Goal: Transaction & Acquisition: Purchase product/service

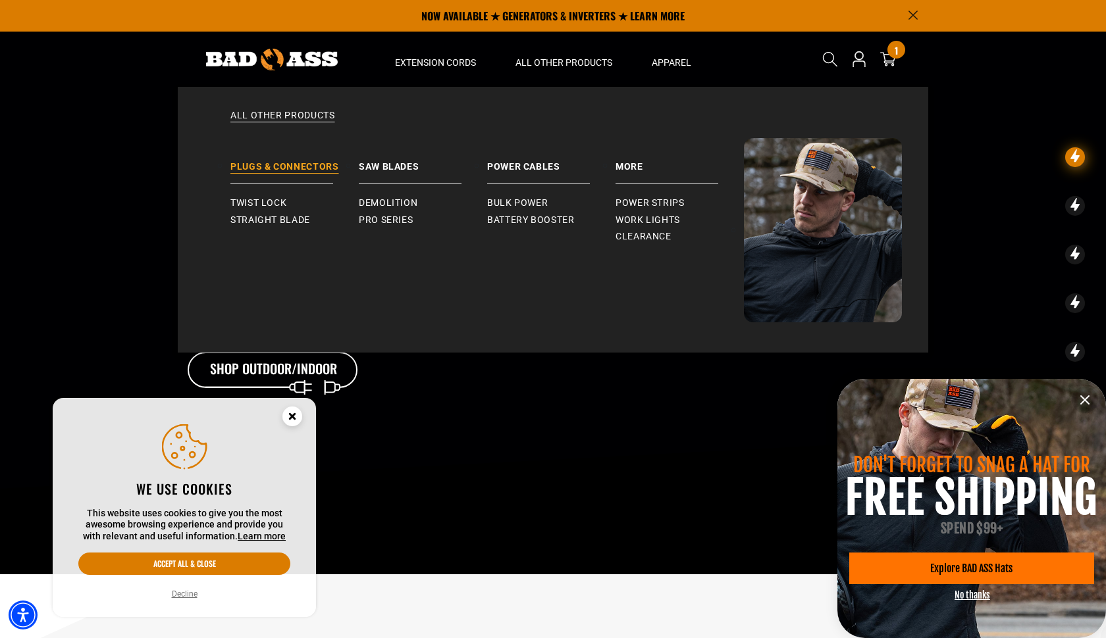
click at [307, 170] on link "Plugs & Connectors" at bounding box center [294, 161] width 128 height 46
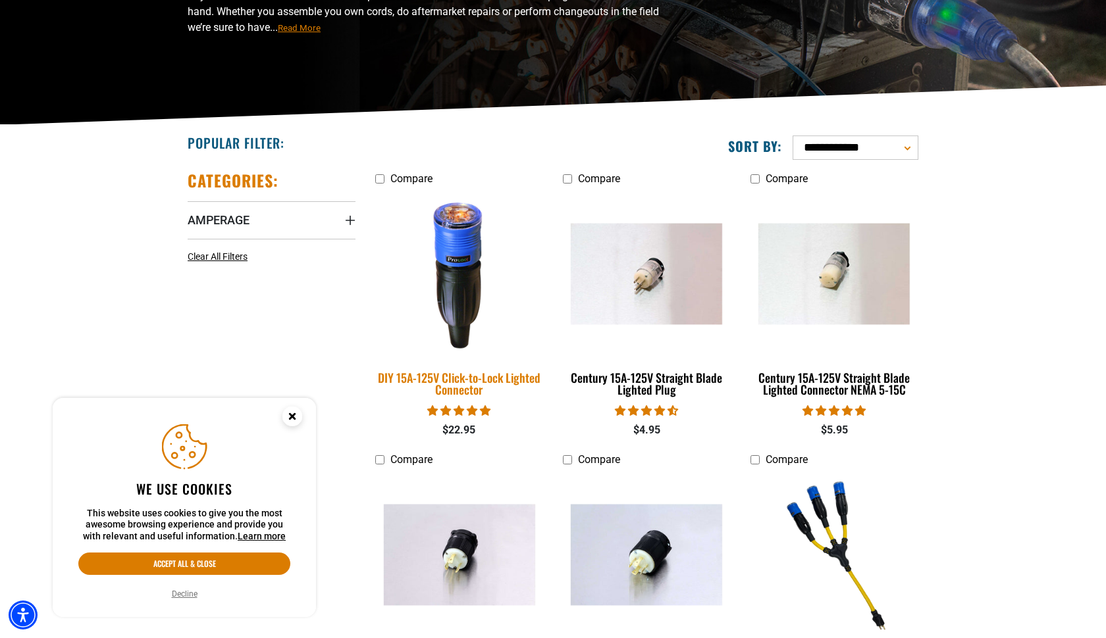
click at [492, 278] on img at bounding box center [459, 274] width 184 height 168
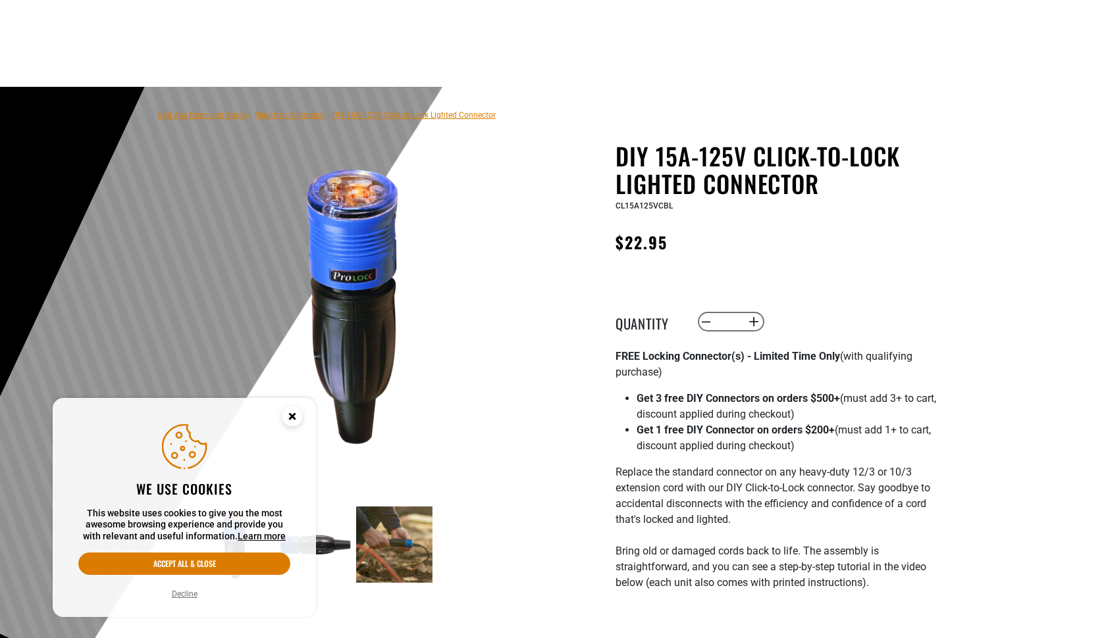
click at [292, 417] on icon "Cookie Consent" at bounding box center [292, 416] width 5 height 5
click at [295, 417] on circle "Cookie Consent" at bounding box center [292, 417] width 20 height 20
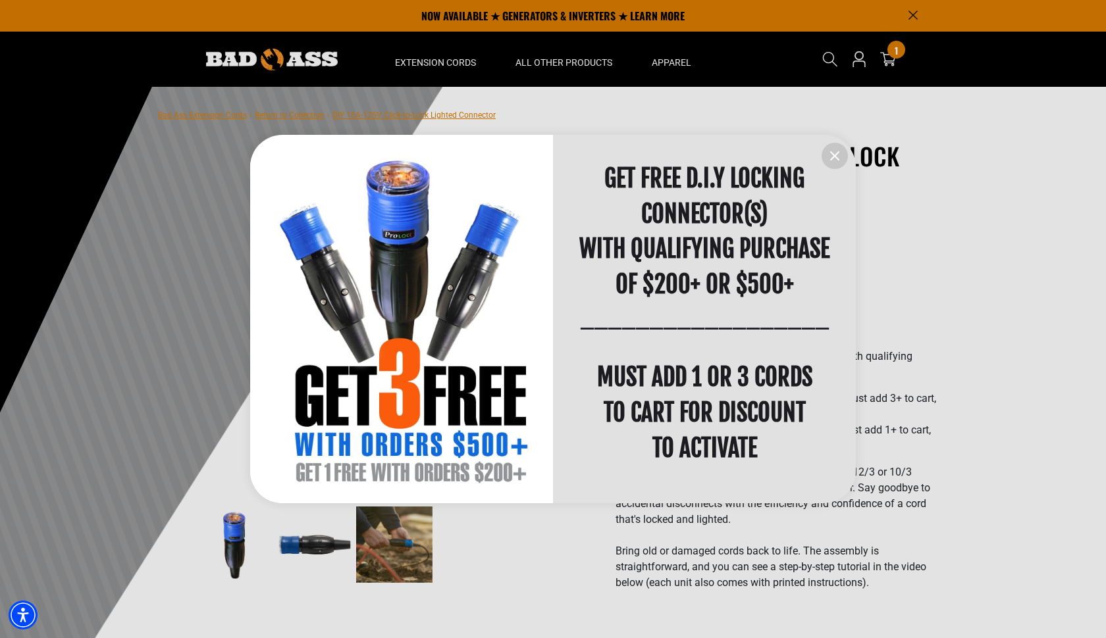
click at [832, 153] on icon "information" at bounding box center [835, 156] width 8 height 8
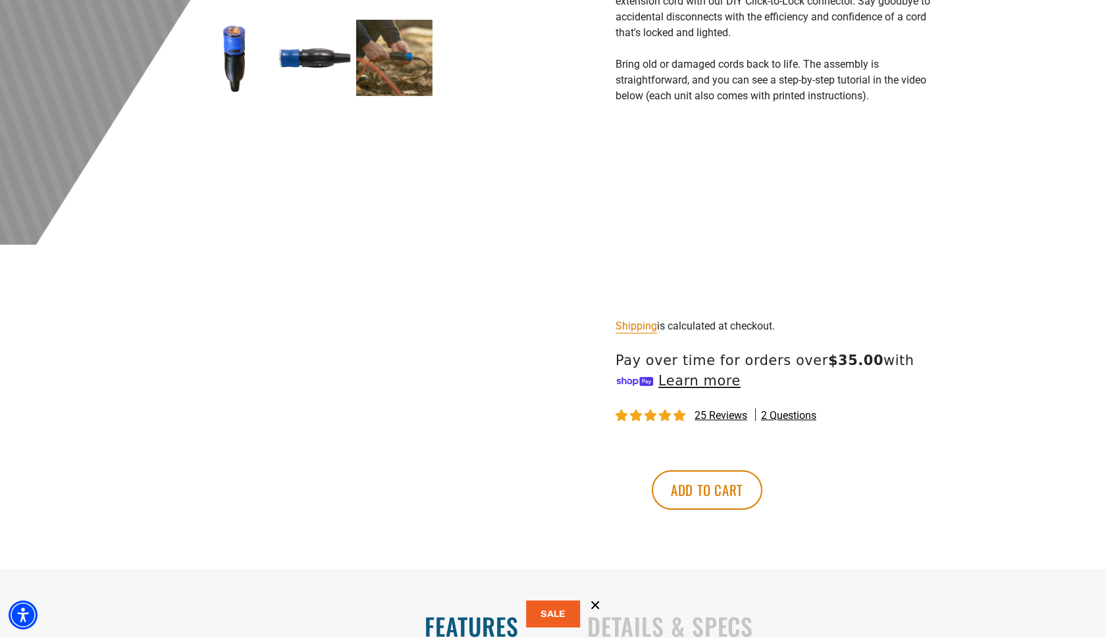
scroll to position [739, 0]
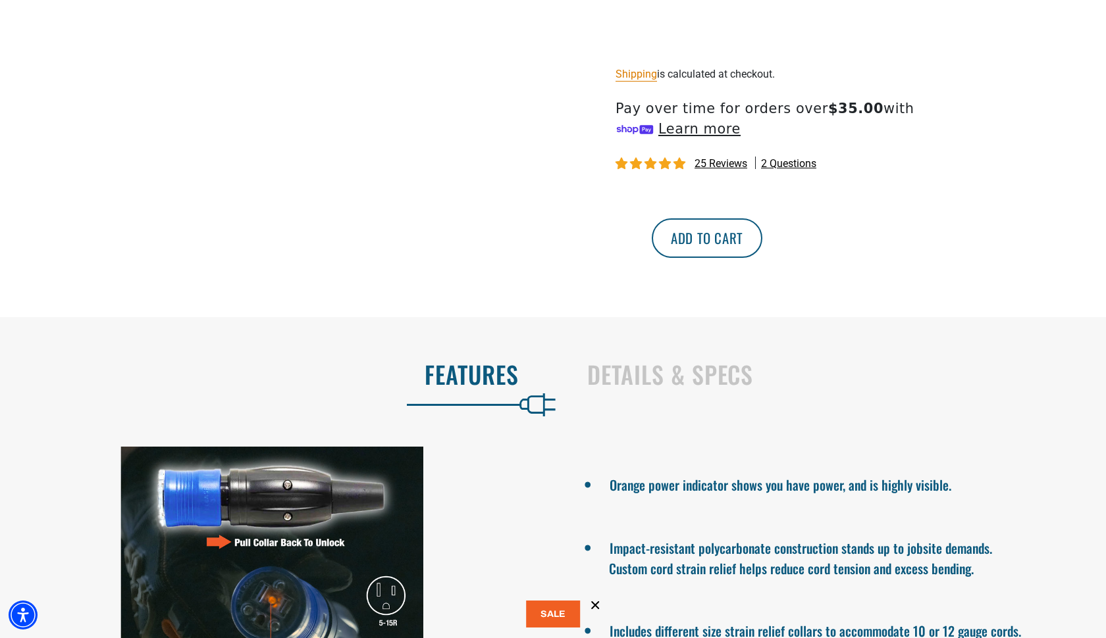
click at [762, 241] on button "Add to cart" at bounding box center [707, 238] width 111 height 39
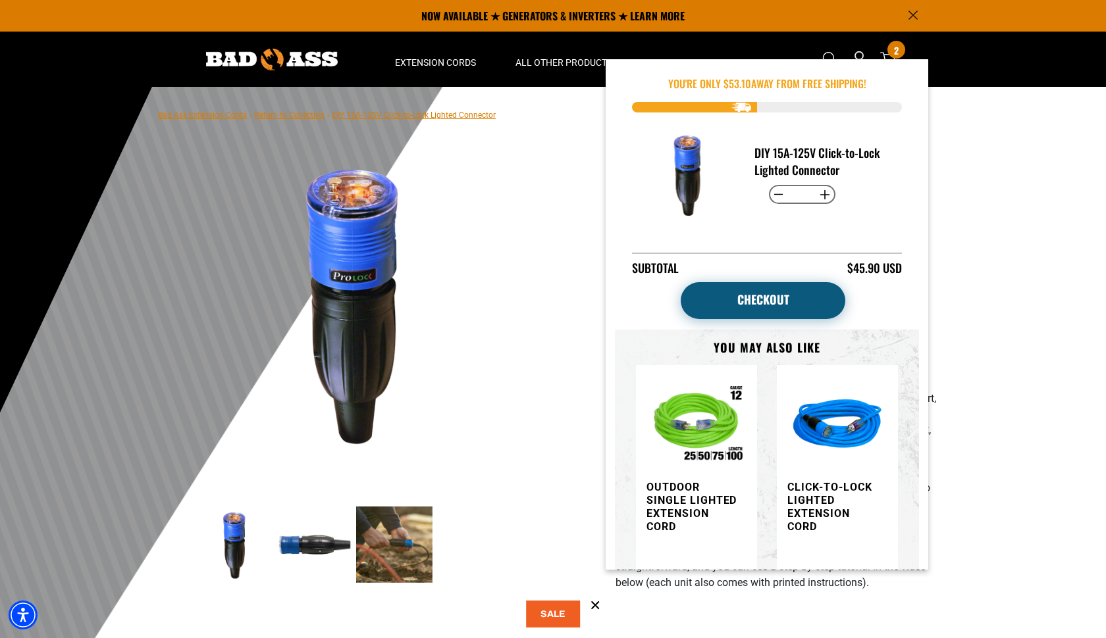
scroll to position [0, 0]
click at [760, 292] on link "Checkout" at bounding box center [763, 300] width 165 height 37
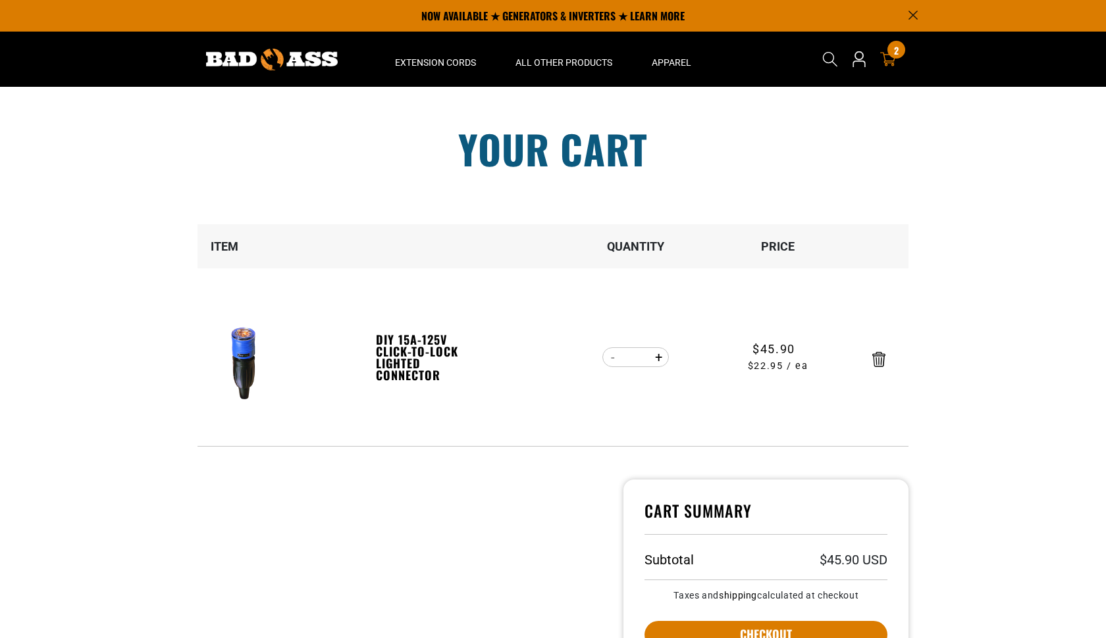
scroll to position [164, 0]
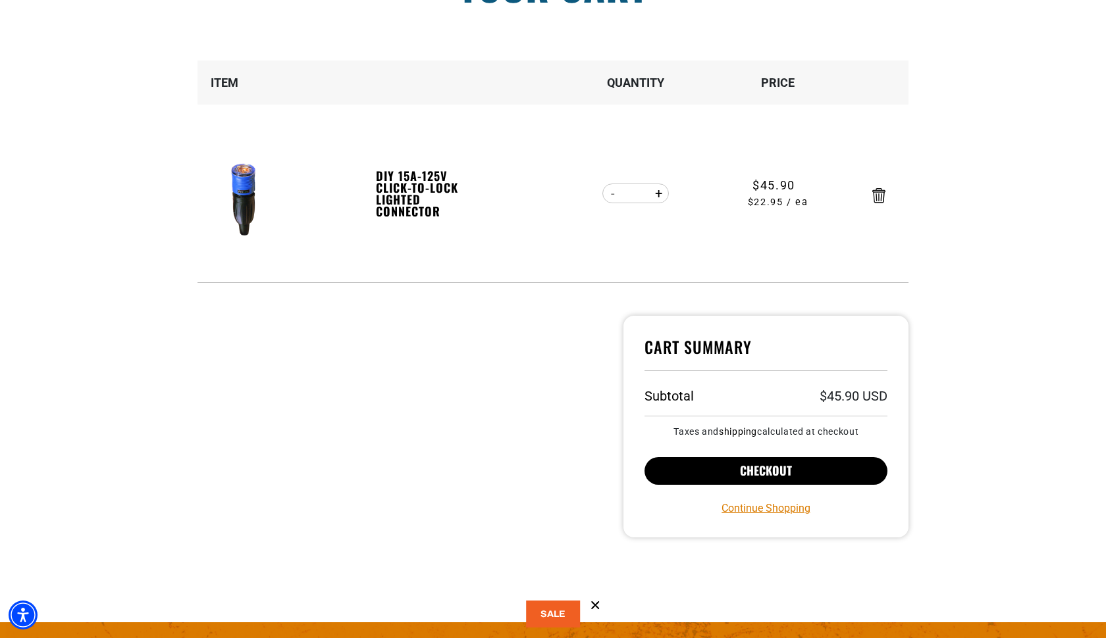
click at [761, 465] on button "Checkout" at bounding box center [765, 471] width 243 height 28
